Goal: Transaction & Acquisition: Purchase product/service

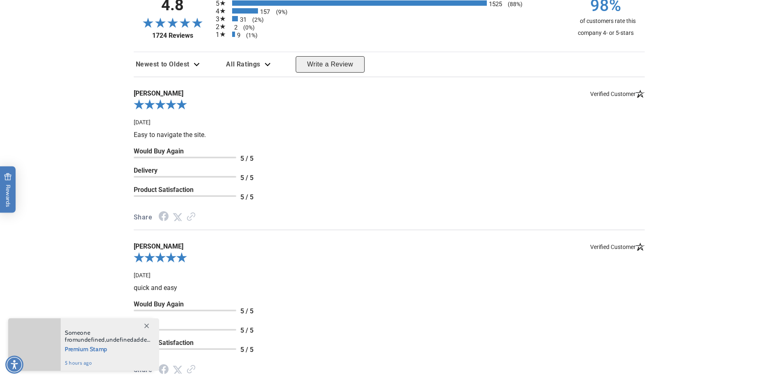
scroll to position [931, 0]
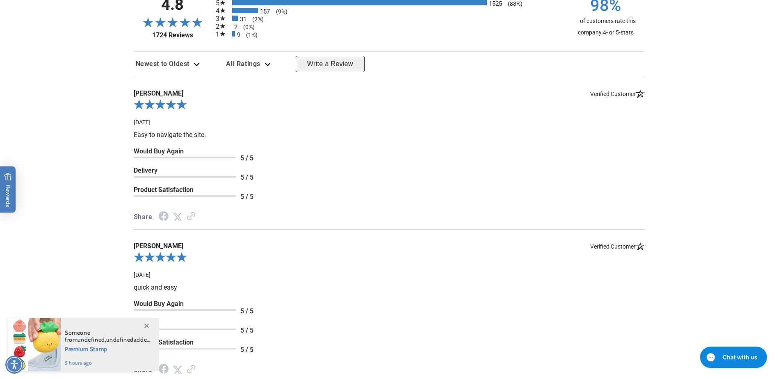
click at [142, 326] on span at bounding box center [146, 325] width 15 height 15
